Goal: Task Accomplishment & Management: Use online tool/utility

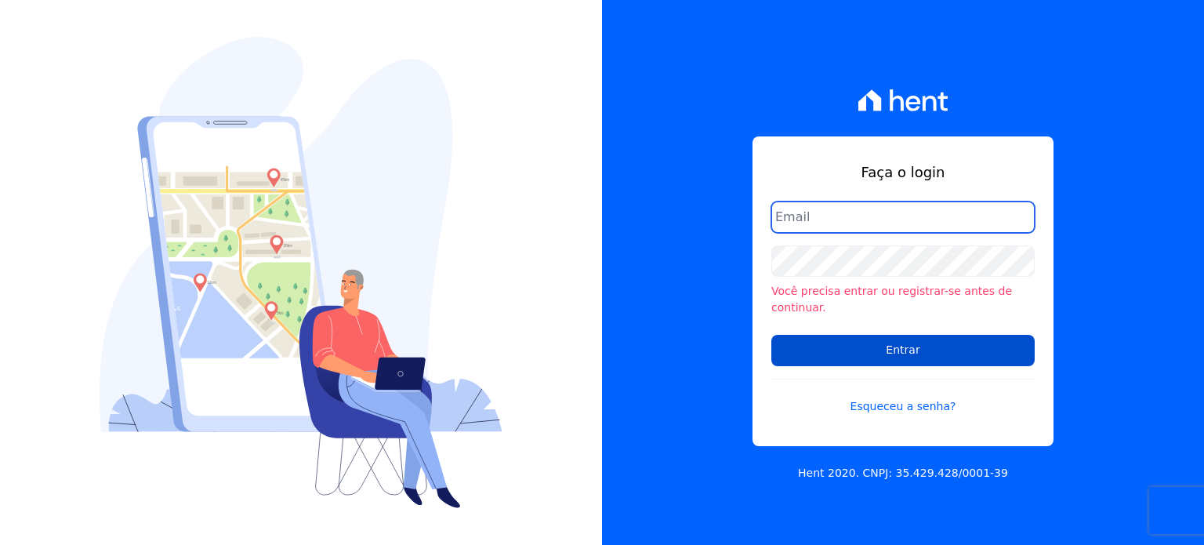
type input "[EMAIL_ADDRESS][DOMAIN_NAME]"
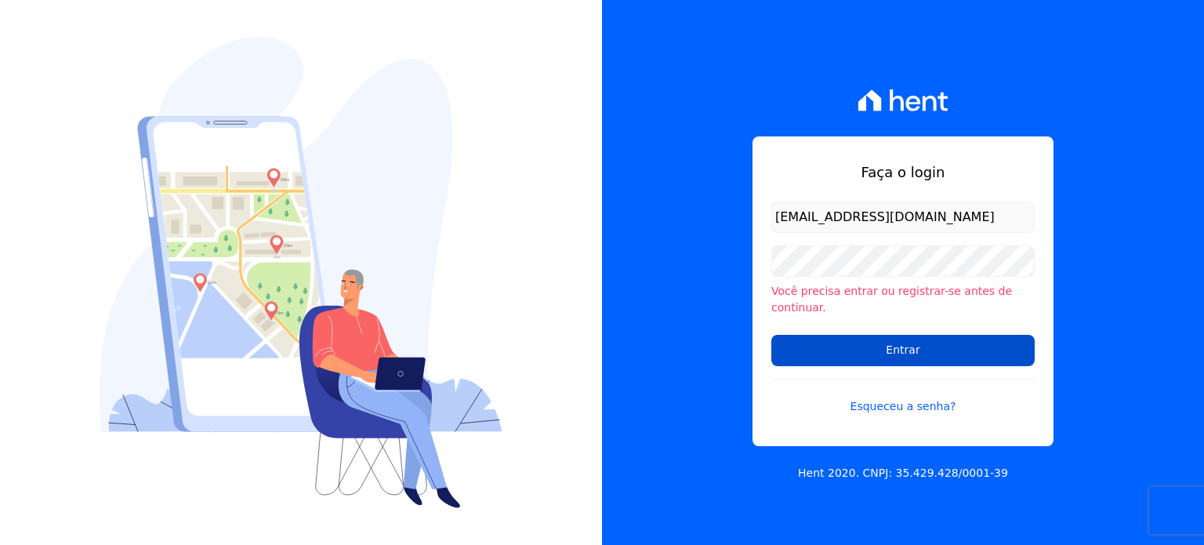
click at [872, 336] on input "Entrar" at bounding box center [902, 350] width 263 height 31
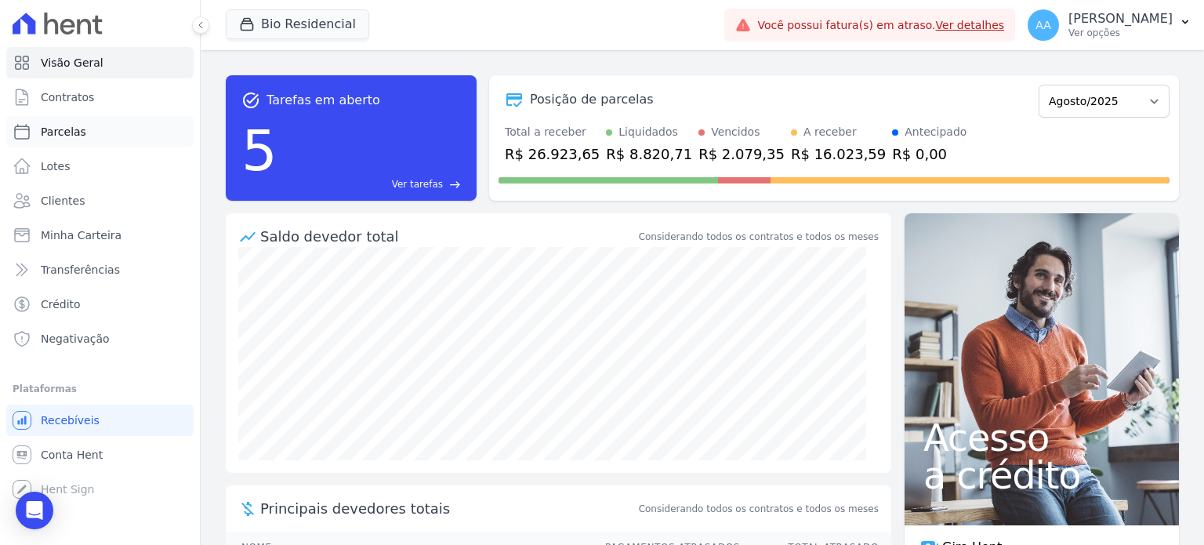
click at [72, 134] on span "Parcelas" at bounding box center [63, 132] width 45 height 16
select select
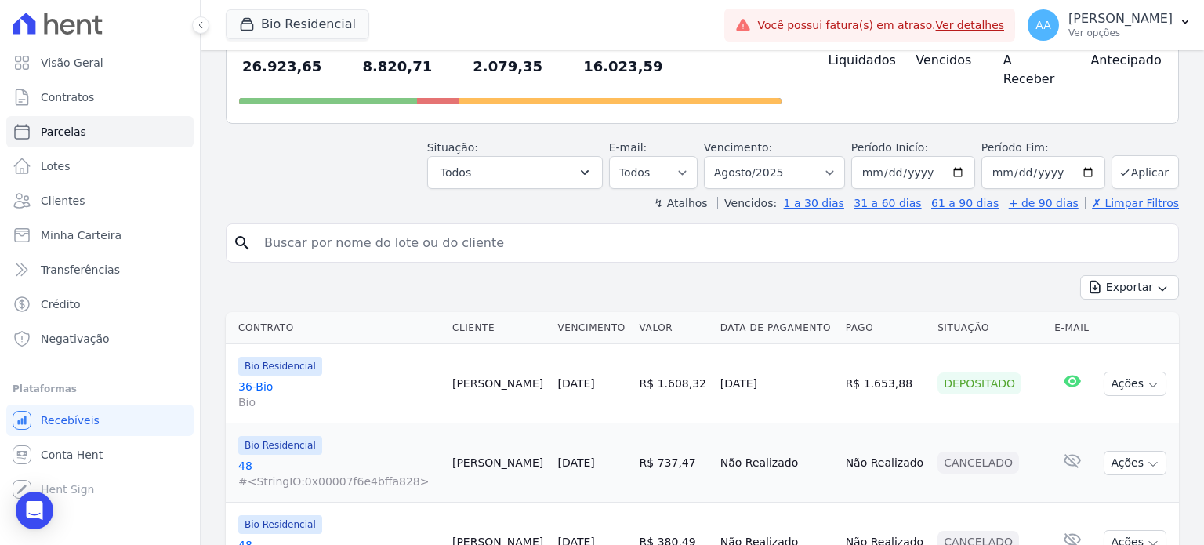
scroll to position [157, 0]
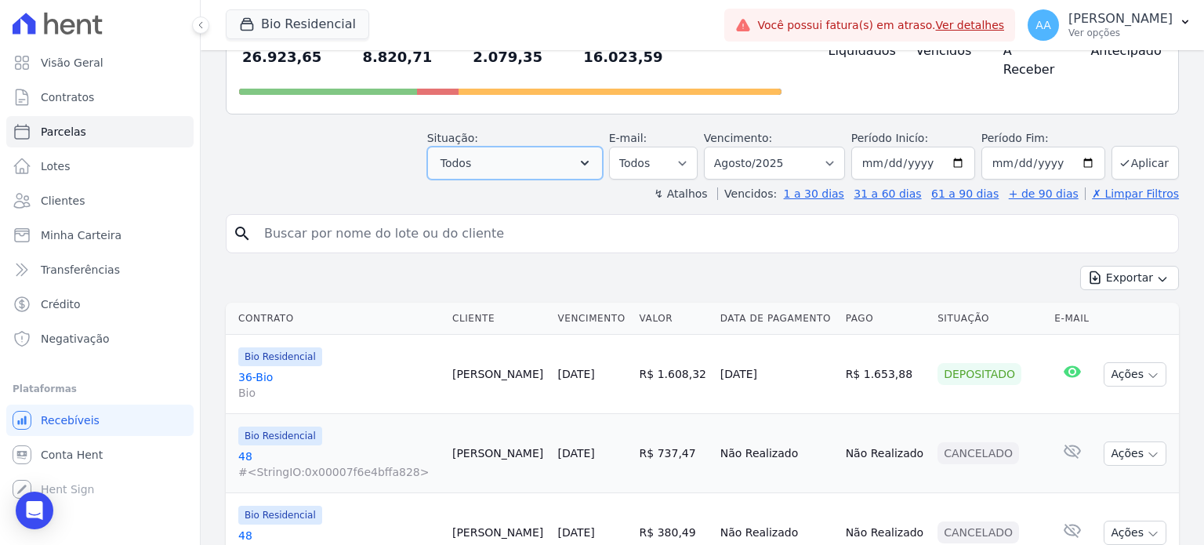
click at [580, 147] on button "Todos" at bounding box center [515, 163] width 176 height 33
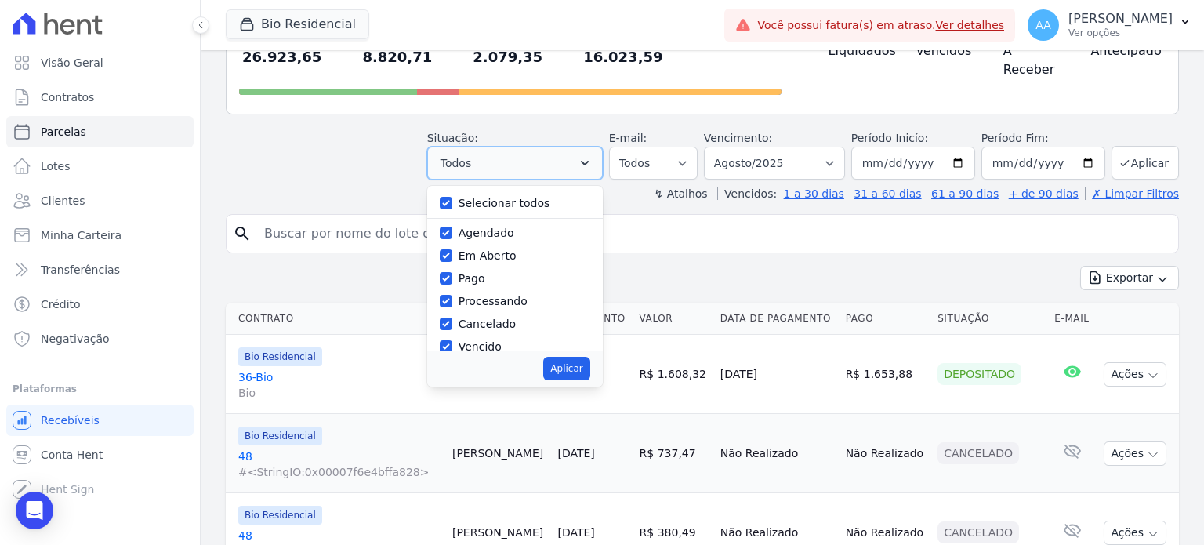
click at [580, 147] on button "Todos" at bounding box center [515, 163] width 176 height 33
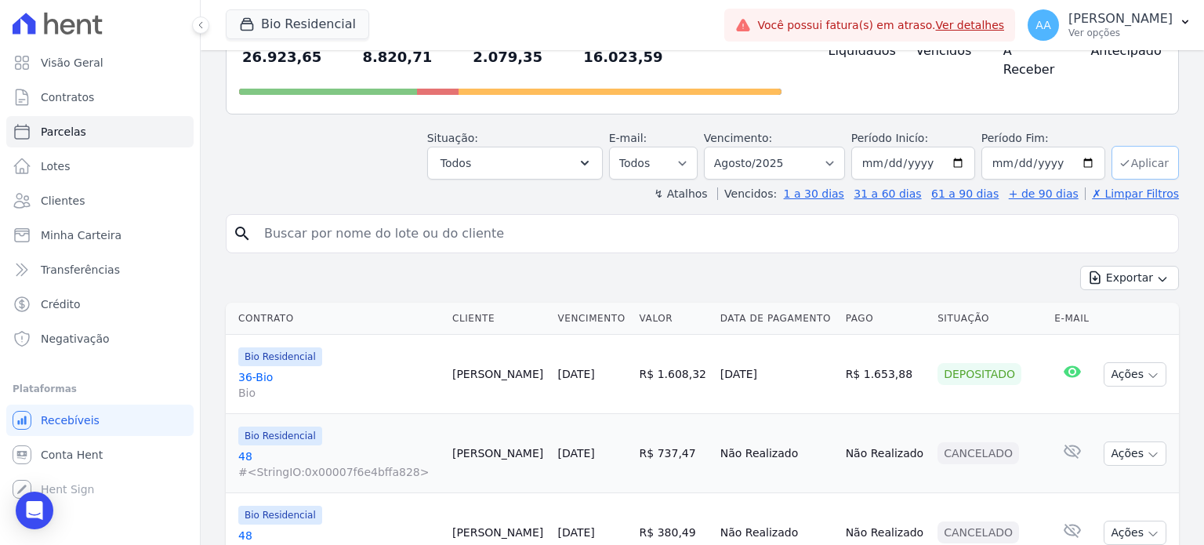
click at [1125, 146] on button "Aplicar" at bounding box center [1144, 163] width 67 height 34
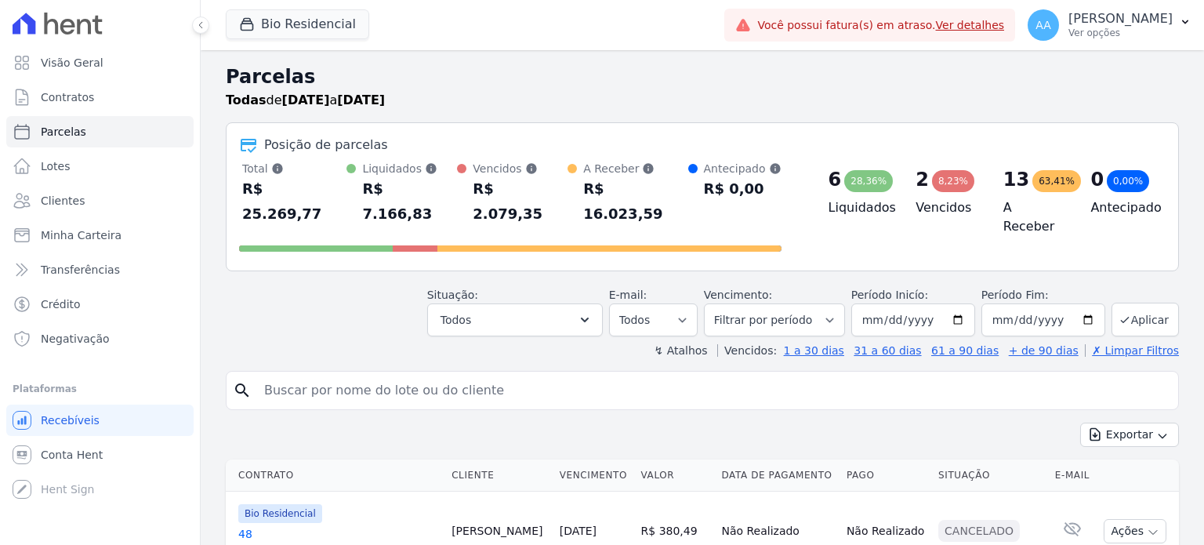
select select
click at [371, 375] on input "search" at bounding box center [713, 390] width 917 height 31
type input "samuel"
select select
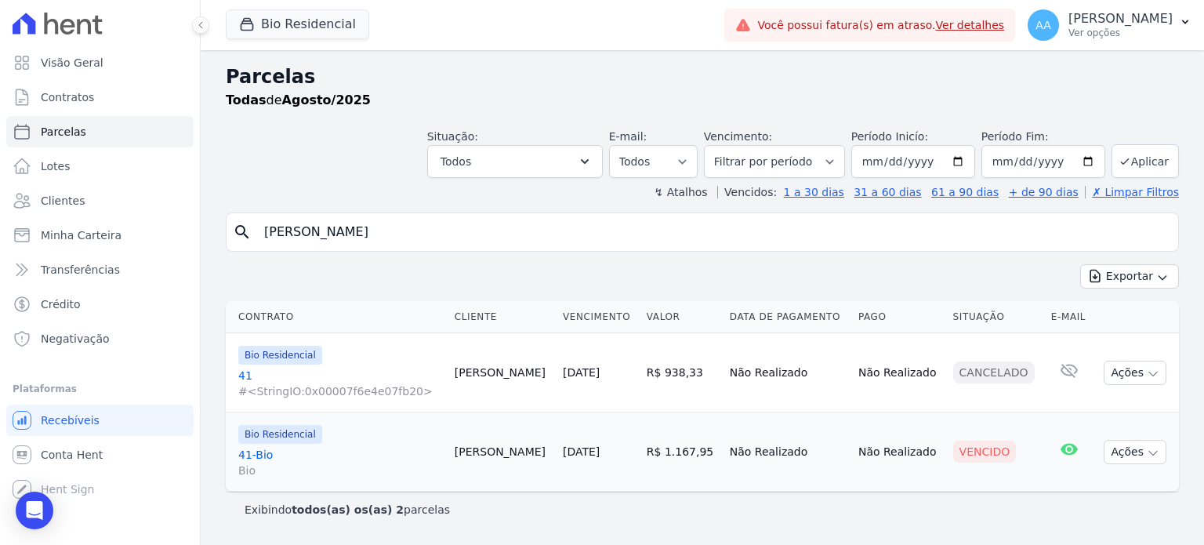
drag, startPoint x: 346, startPoint y: 227, endPoint x: 213, endPoint y: 221, distance: 132.6
click at [215, 221] on div "Parcelas Todas de Agosto/2025 Situação: Agendado Em Aberto Pago Processando Can…" at bounding box center [702, 297] width 1003 height 495
type input "joao"
select select
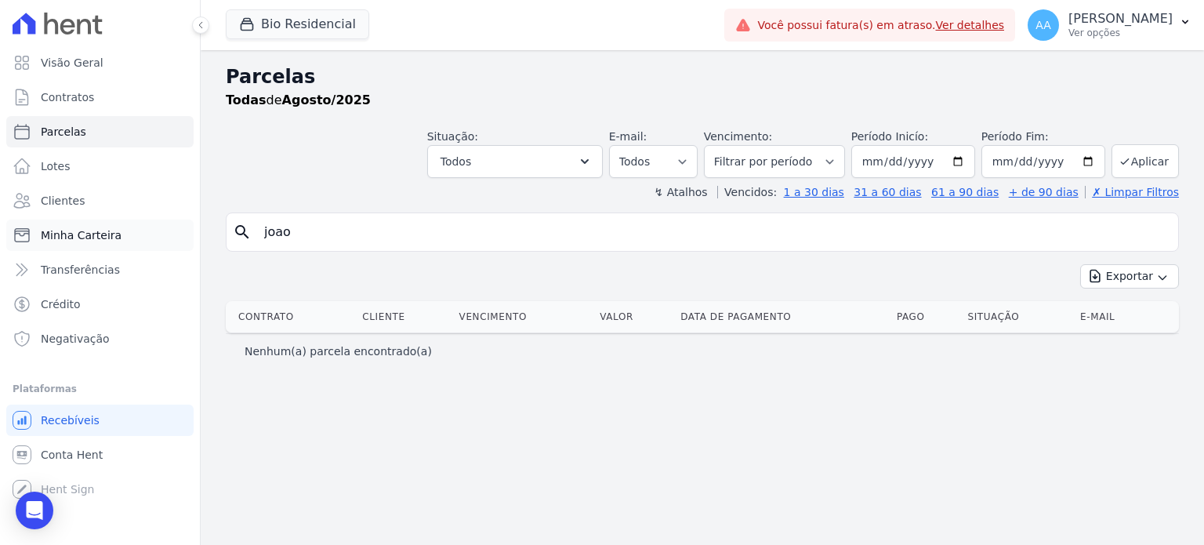
drag, startPoint x: 326, startPoint y: 227, endPoint x: 170, endPoint y: 241, distance: 156.5
click at [171, 241] on div "Visão Geral Contratos Parcelas Lotes Clientes Minha Carteira Transferências Cré…" at bounding box center [602, 272] width 1204 height 545
type input "saiane"
select select
